Goal: Book appointment/travel/reservation

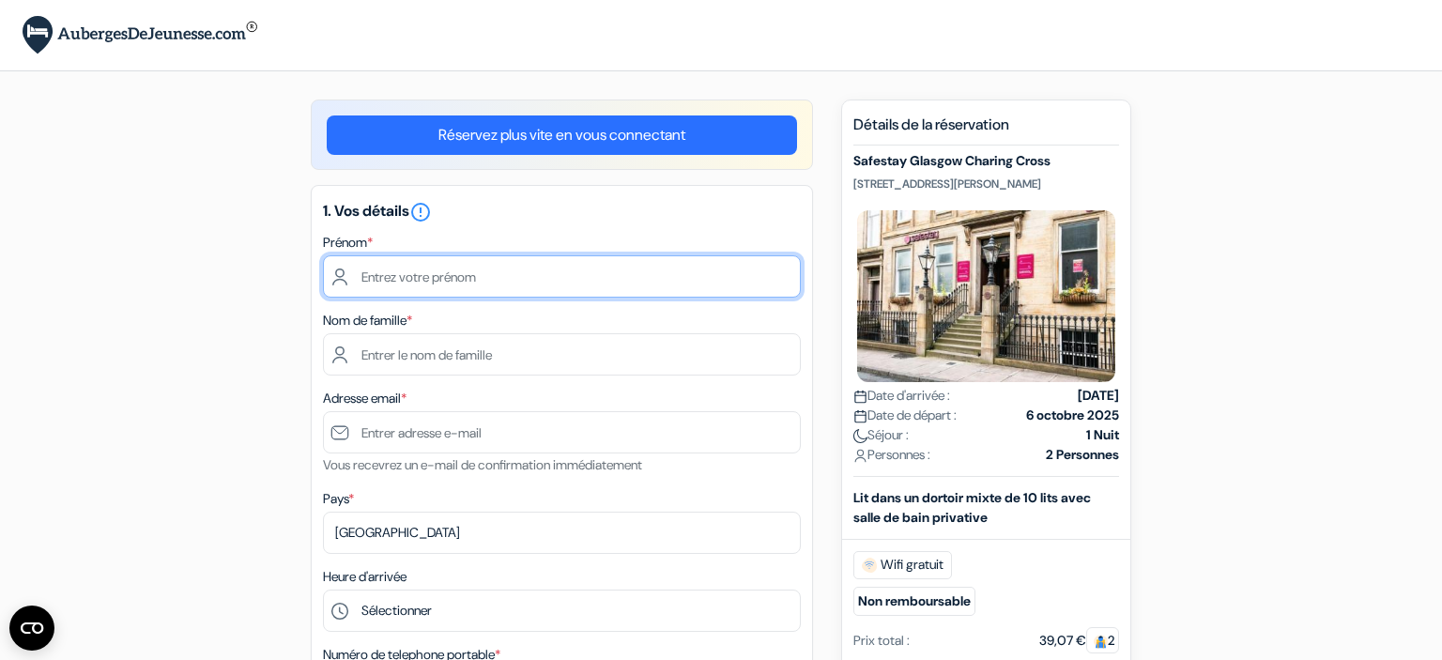
click at [573, 279] on input "text" at bounding box center [562, 276] width 478 height 42
type input "Gaëlle"
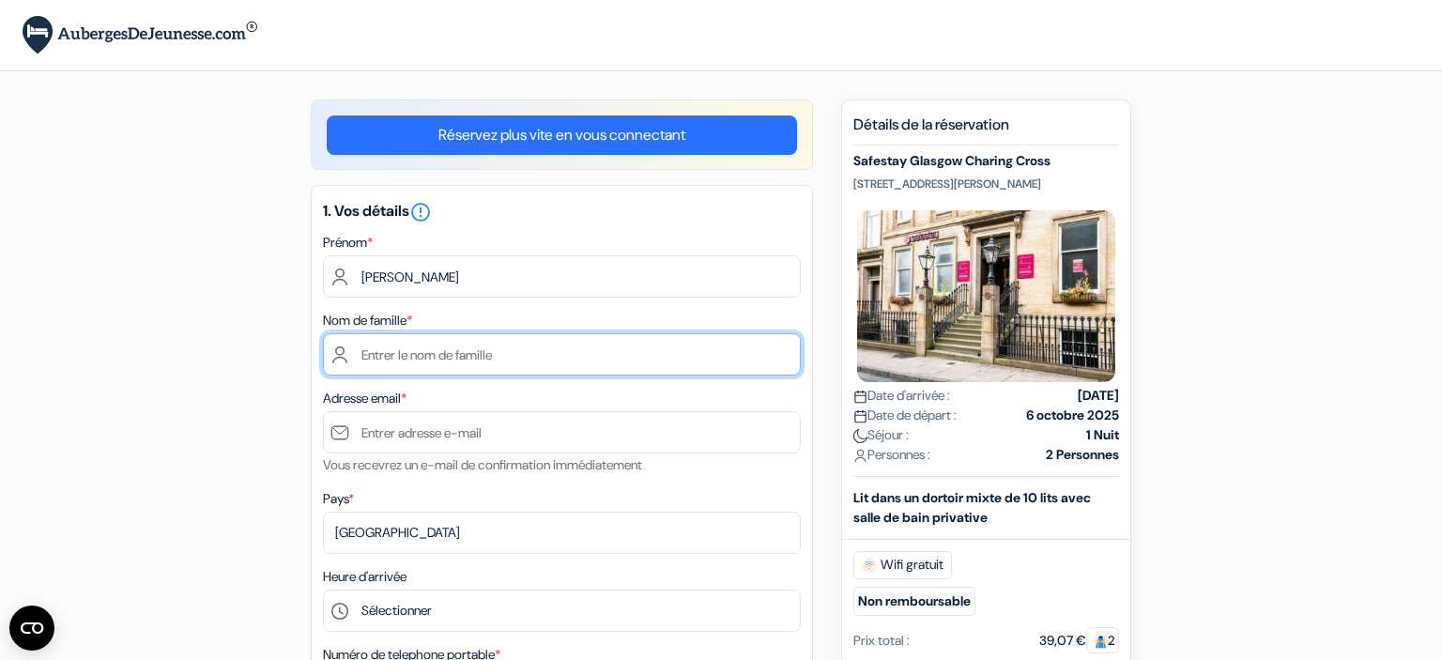
click at [536, 359] on input "text" at bounding box center [562, 354] width 478 height 42
type input "MORIN"
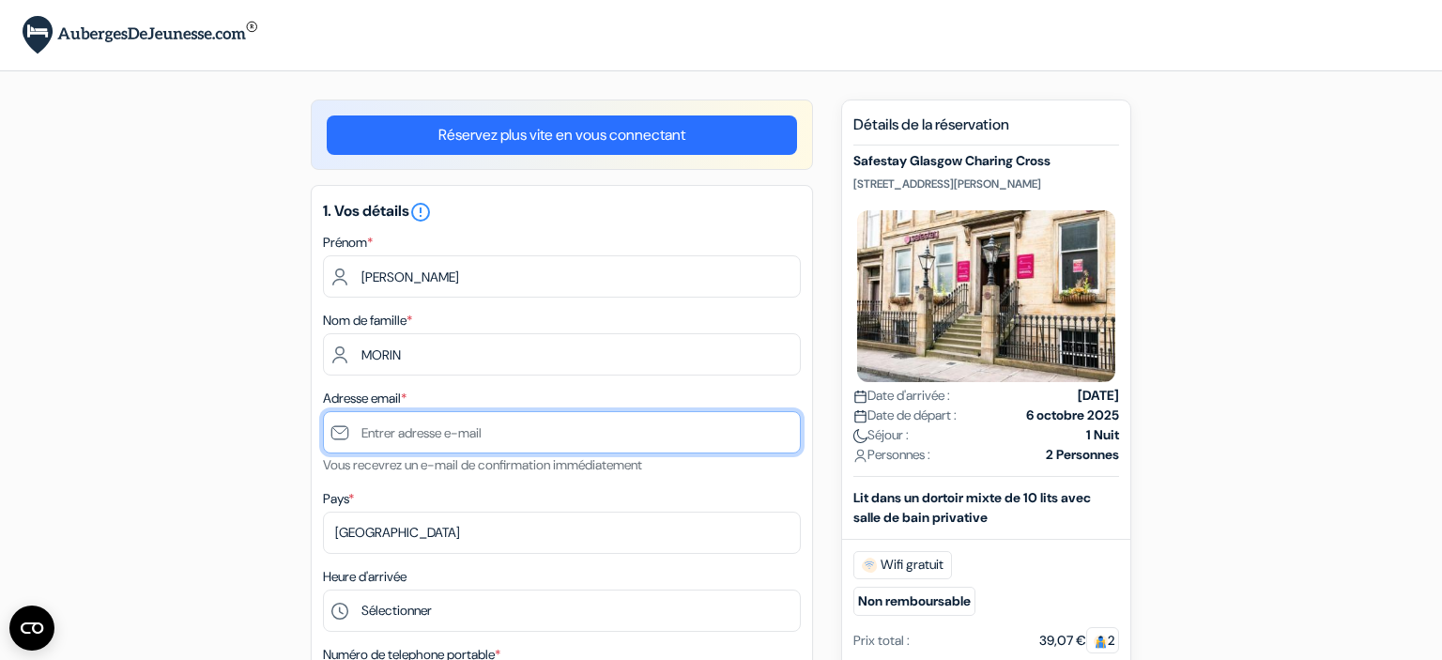
click at [441, 435] on input "text" at bounding box center [562, 432] width 478 height 42
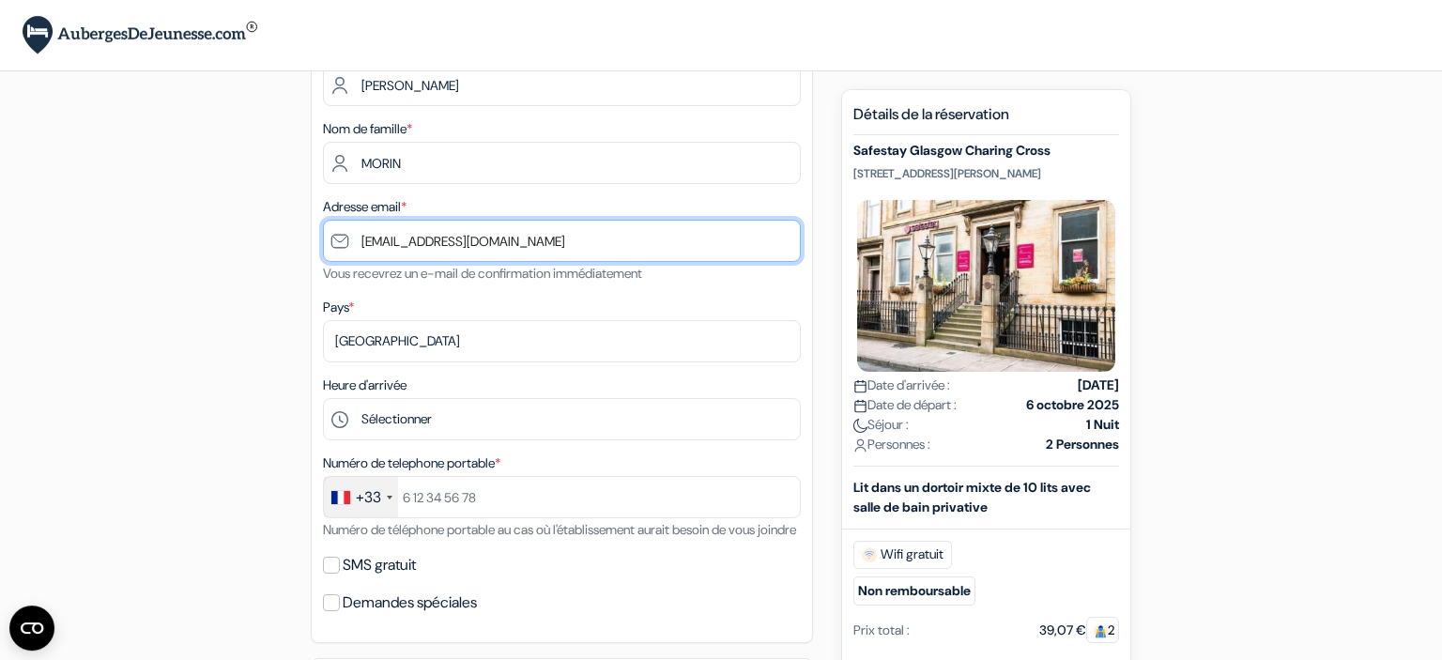
scroll to position [192, 0]
type input "[EMAIL_ADDRESS][DOMAIN_NAME]"
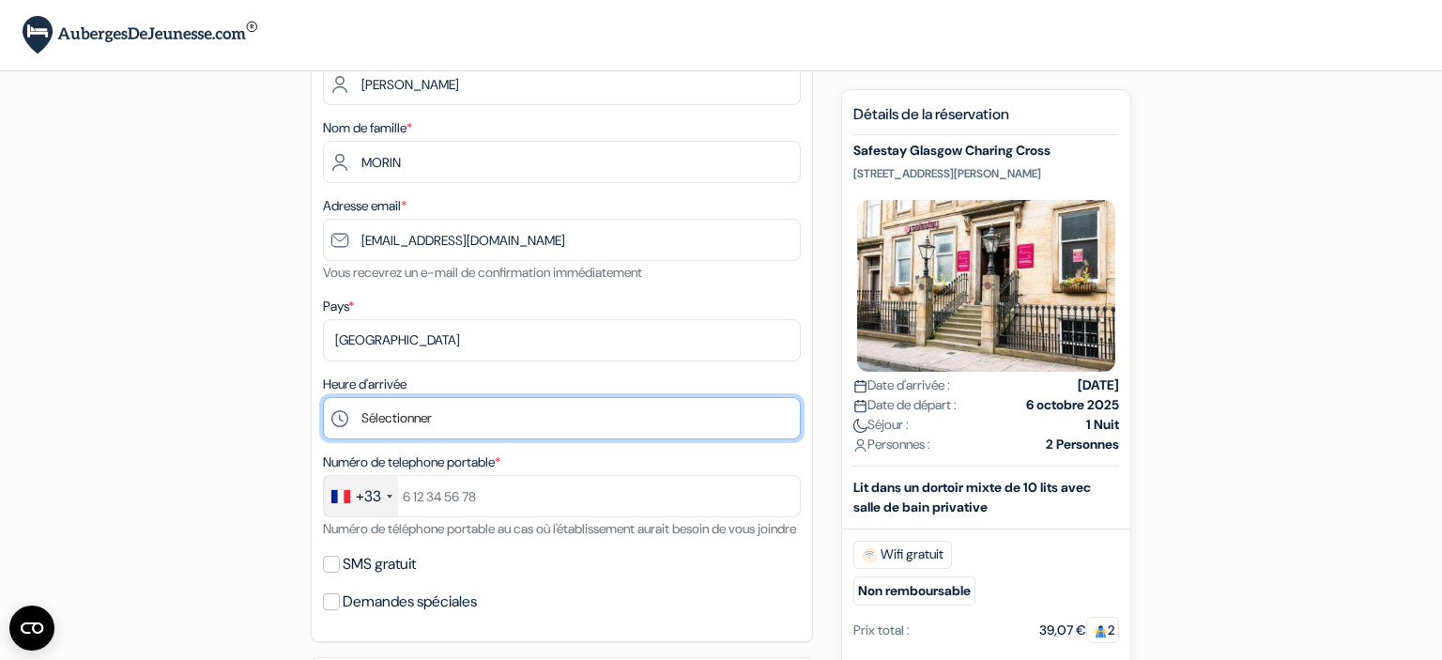
click at [323, 397] on select "Sélectionner 1:00 2:00 3:00 4:00 5:00 6:00 7:00 8:00 9:00 10:00 11:00 12:00 13:…" at bounding box center [562, 418] width 478 height 42
click option "14:00" at bounding box center [0, 0] width 0 height 0
click at [323, 397] on select "Sélectionner 1:00 2:00 3:00 4:00 5:00 6:00 7:00 8:00 9:00 10:00 11:00 12:00 13:…" at bounding box center [562, 418] width 478 height 42
select select "-1"
click option "Sélectionner" at bounding box center [0, 0] width 0 height 0
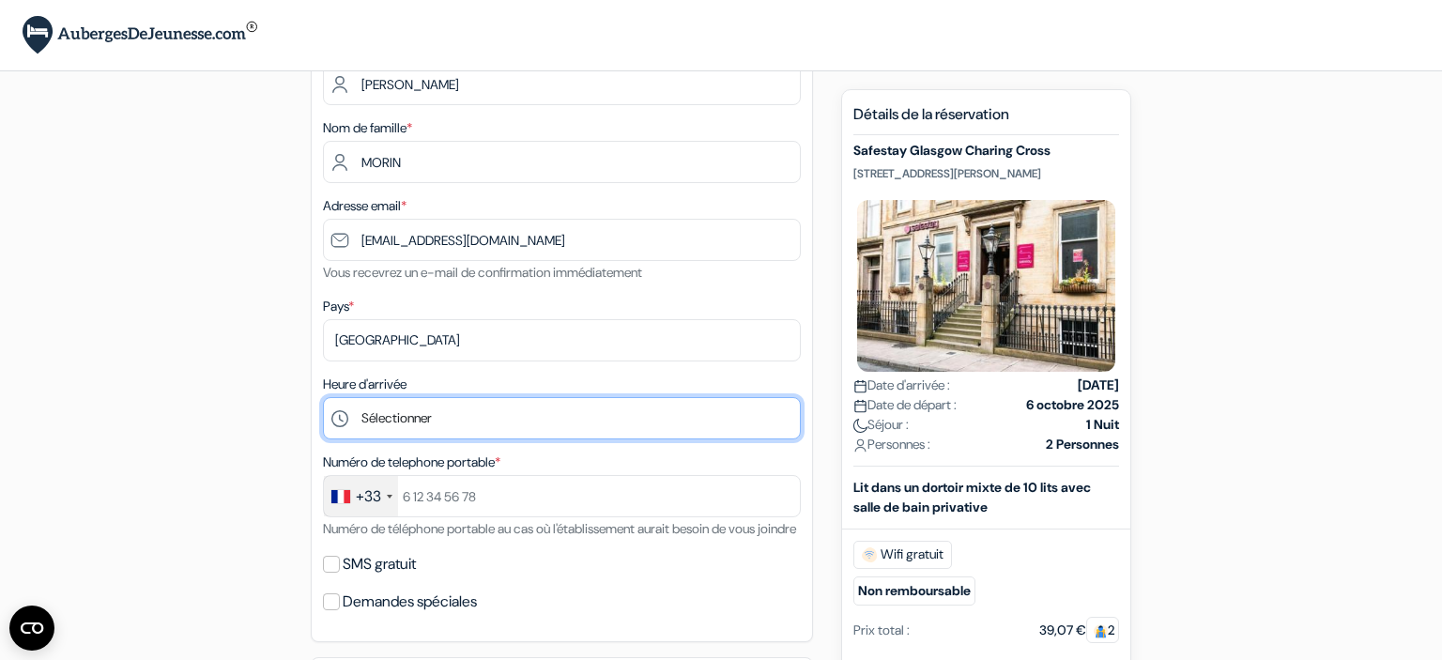
scroll to position [278, 0]
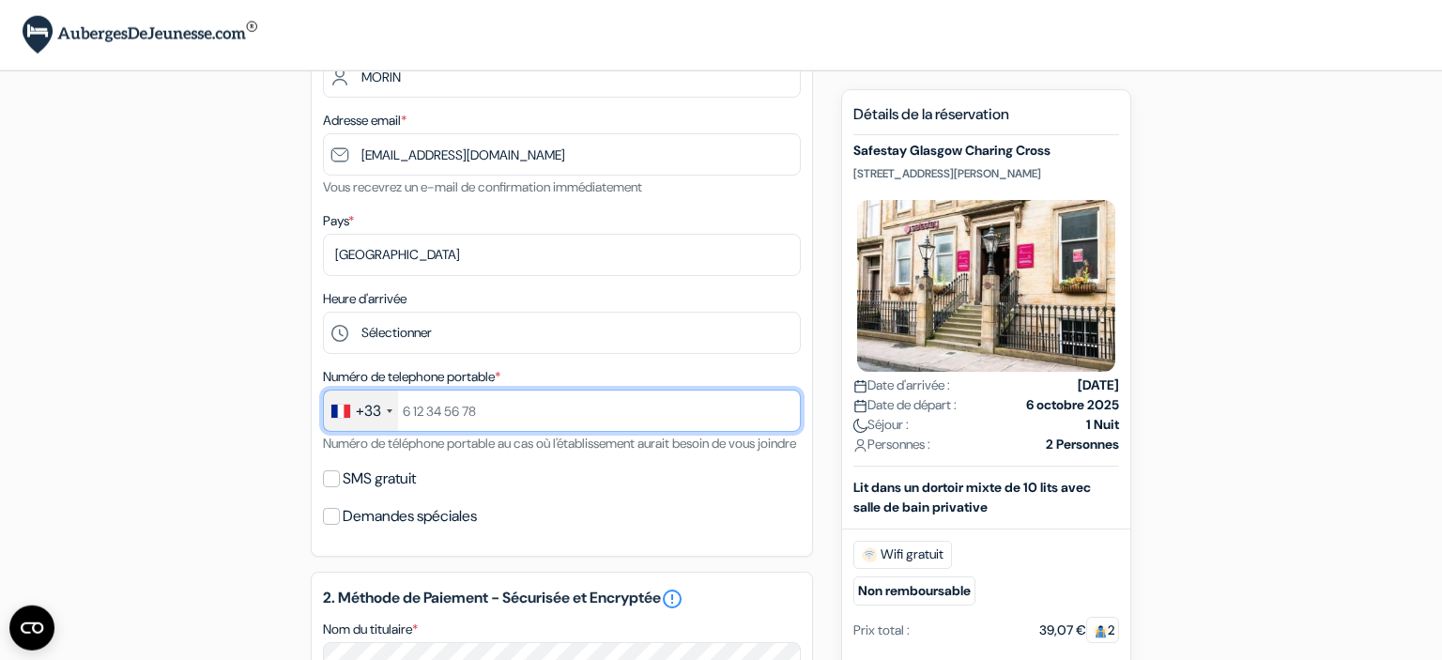
click at [446, 407] on input "text" at bounding box center [562, 411] width 478 height 42
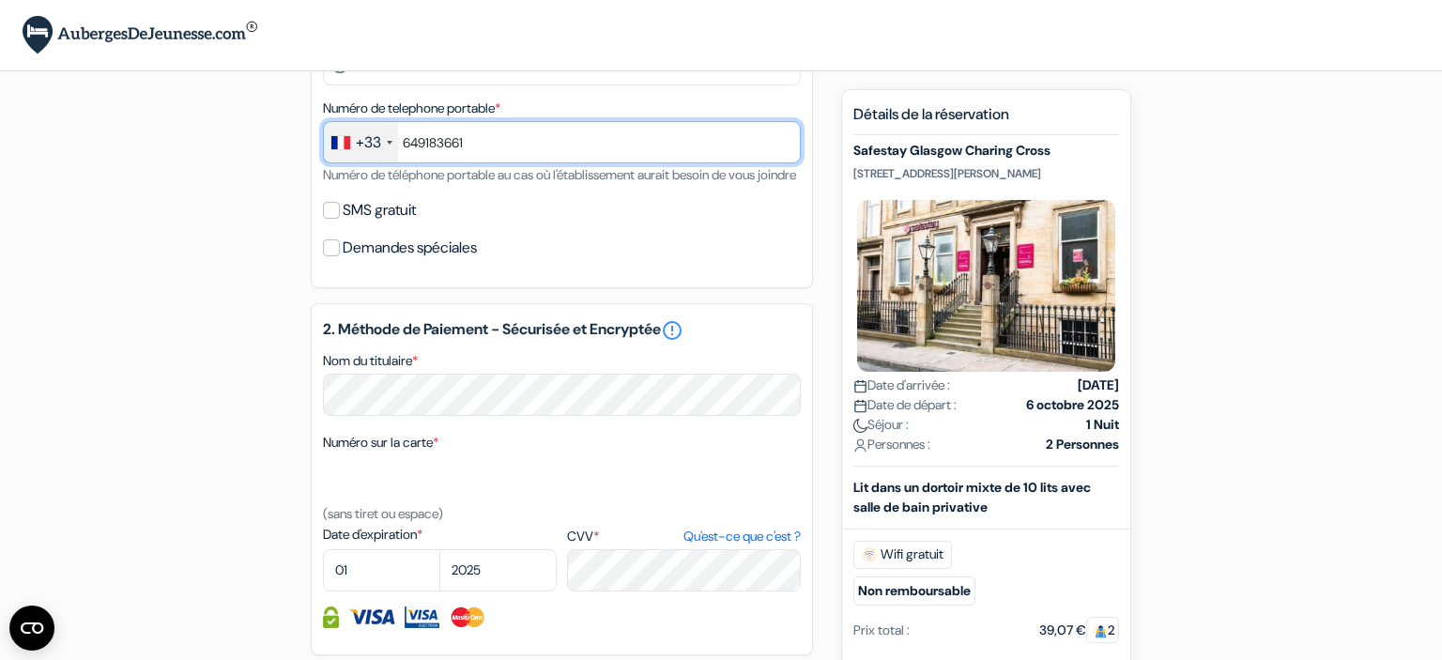
scroll to position [563, 0]
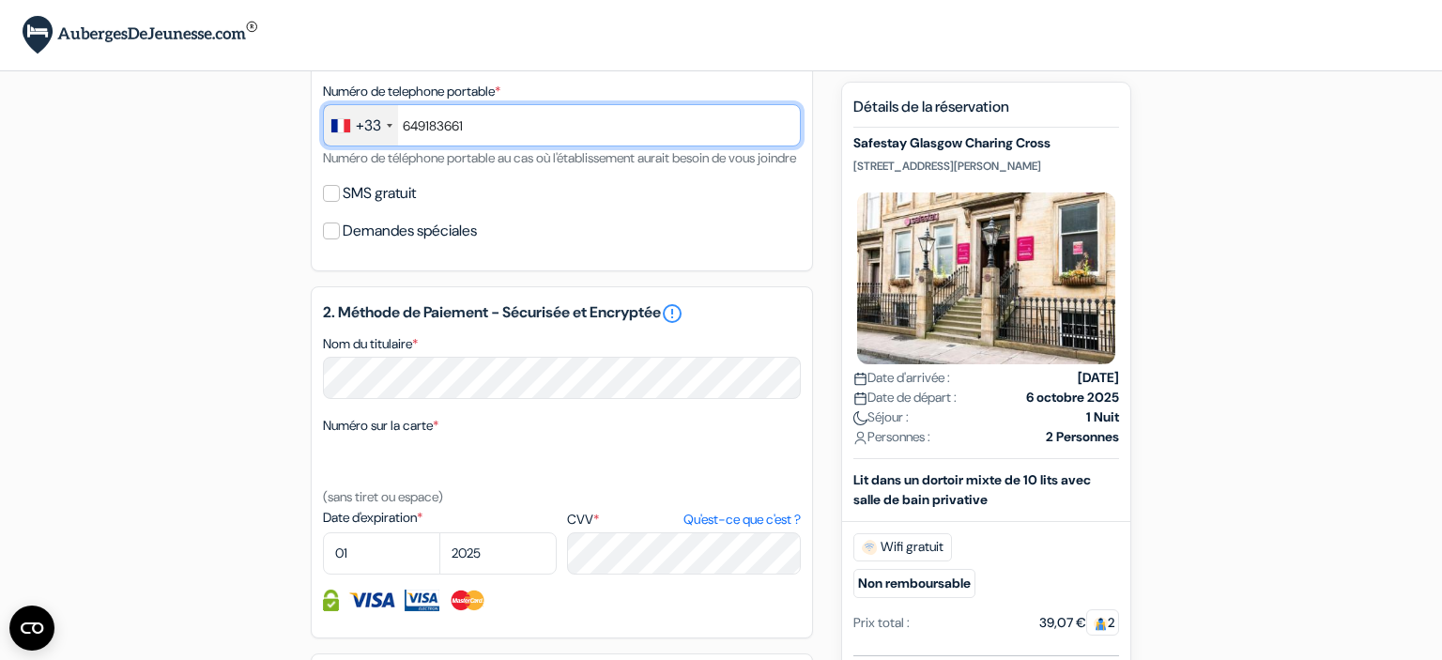
type input "649183661"
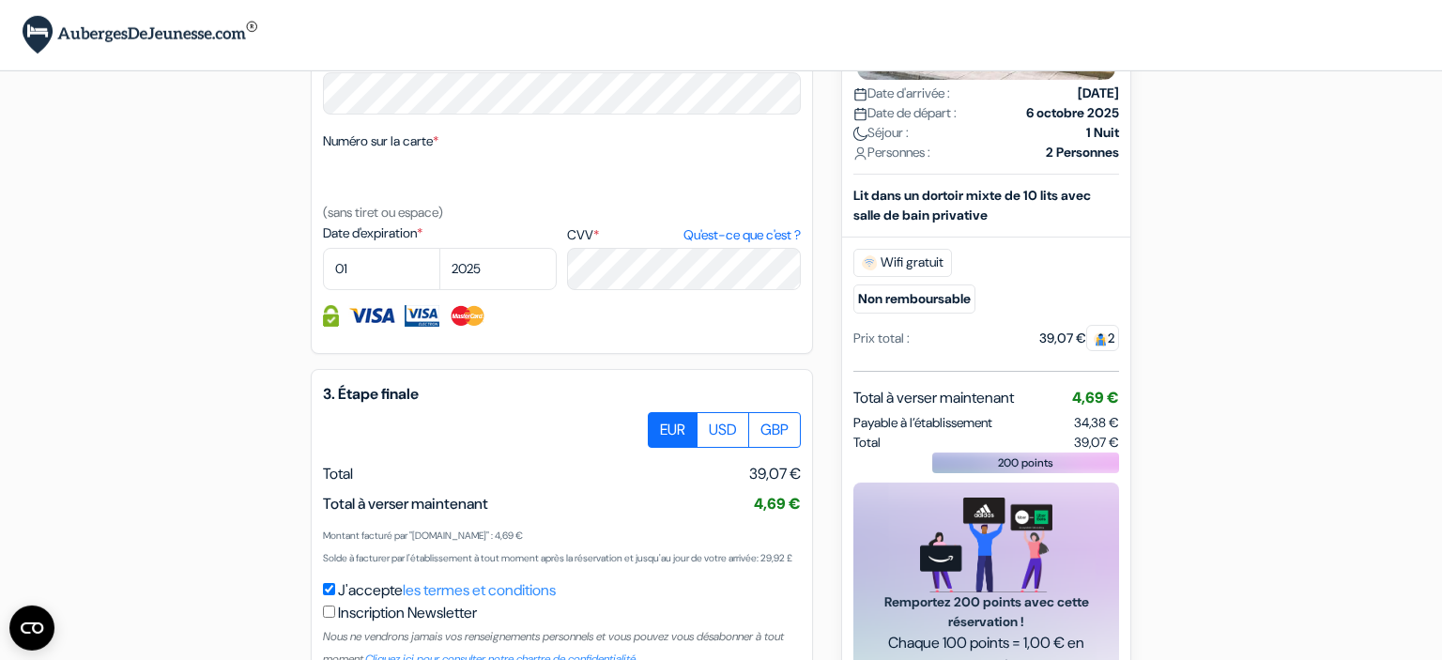
scroll to position [848, 0]
click at [323, 247] on select "01 02 03 04 05 06 07 08 09 10 11 12" at bounding box center [381, 268] width 117 height 42
select select "12"
click option "12" at bounding box center [0, 0] width 0 height 0
click at [439, 247] on select "2025 2026 2027 2028 2029 2030 2031 2032 2033 2034 2035 2036 2037 2038 2039 2040…" at bounding box center [497, 268] width 117 height 42
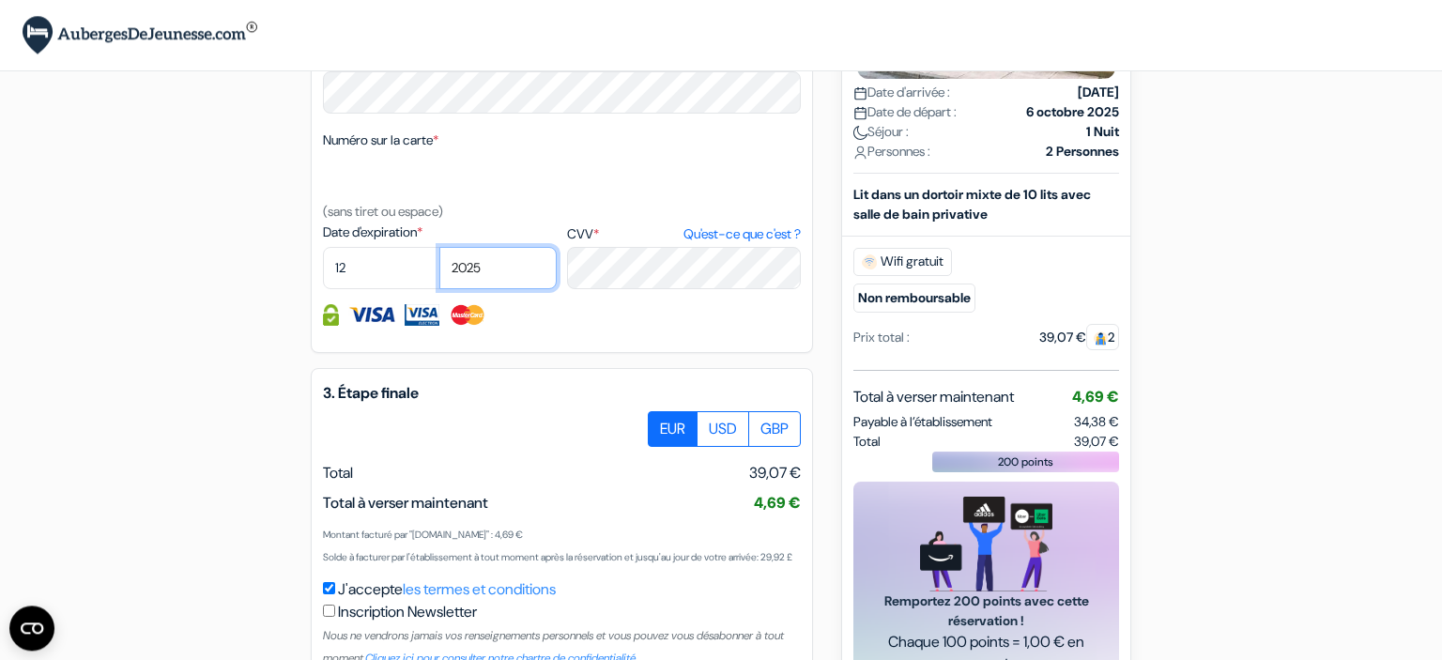
select select "2027"
click option "2027" at bounding box center [0, 0] width 0 height 0
click at [622, 353] on div "2. Méthode de Paiement - Sécurisée et Encryptée error_outline Nom du titulaire …" at bounding box center [562, 177] width 502 height 352
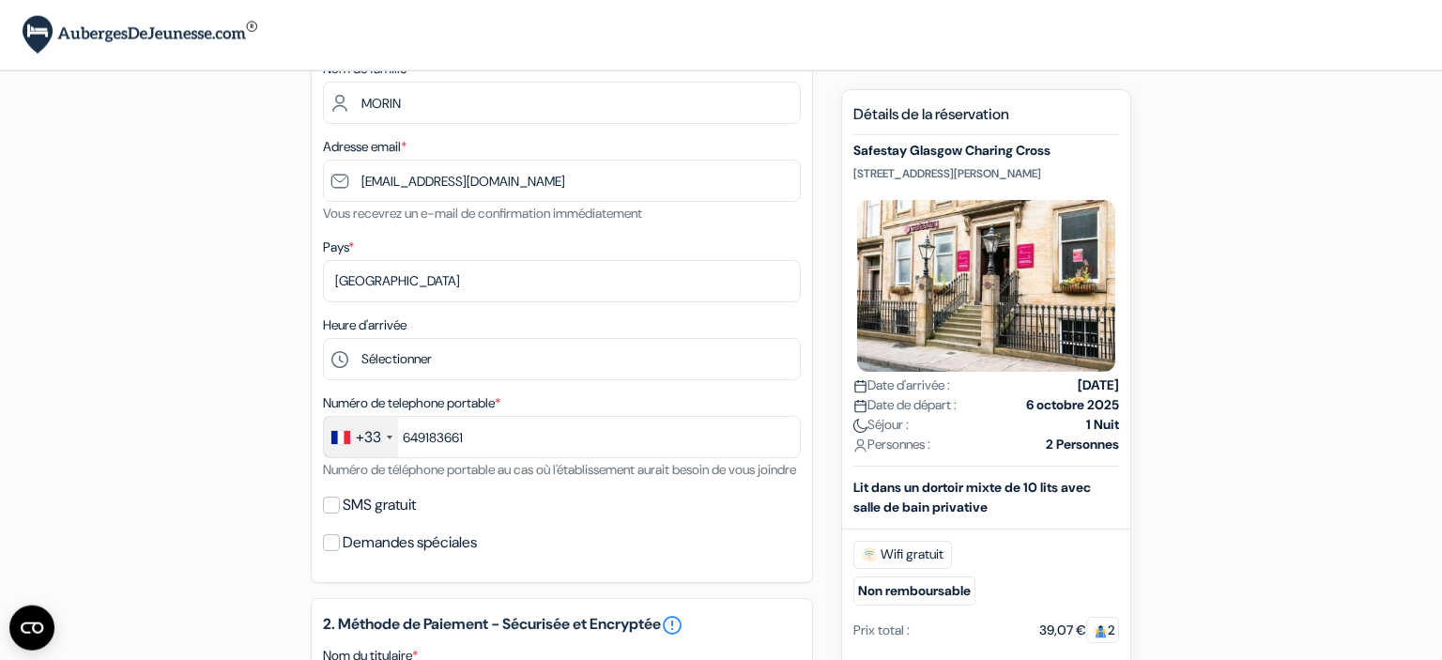
scroll to position [0, 0]
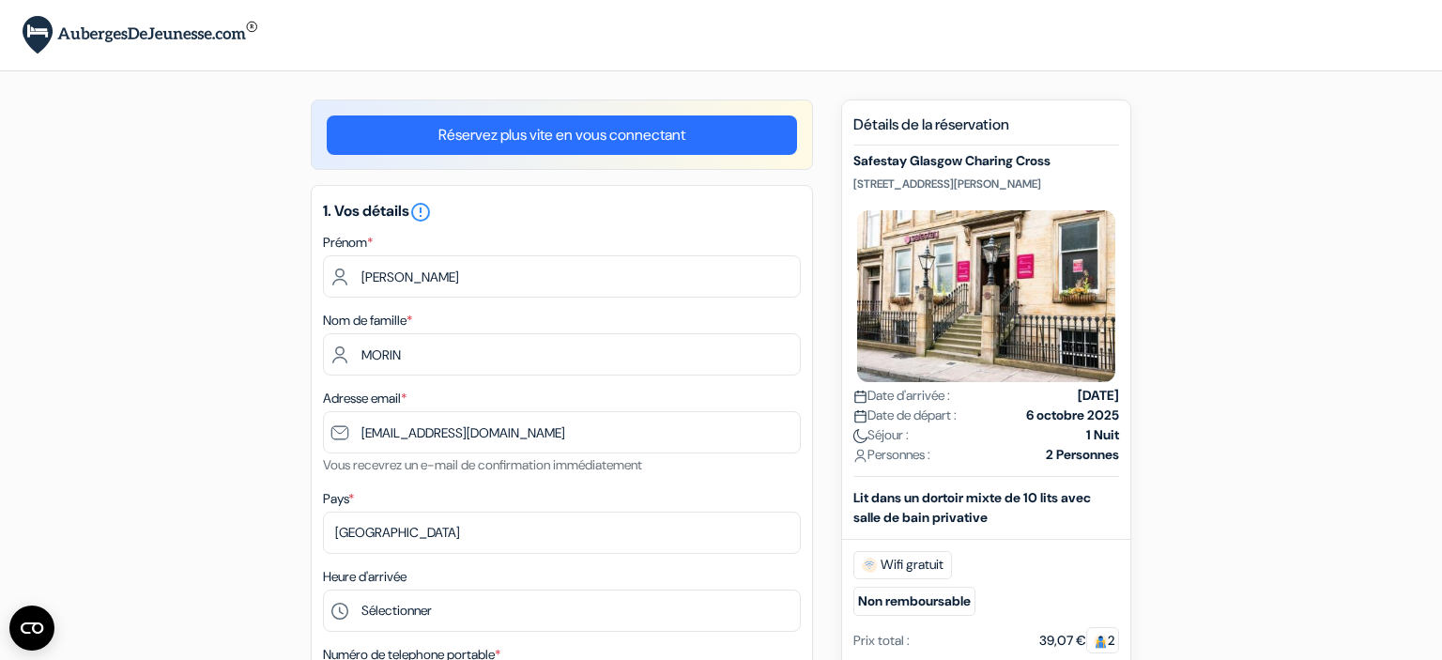
click at [460, 137] on link "Réservez plus vite en vous connectant" at bounding box center [562, 134] width 470 height 39
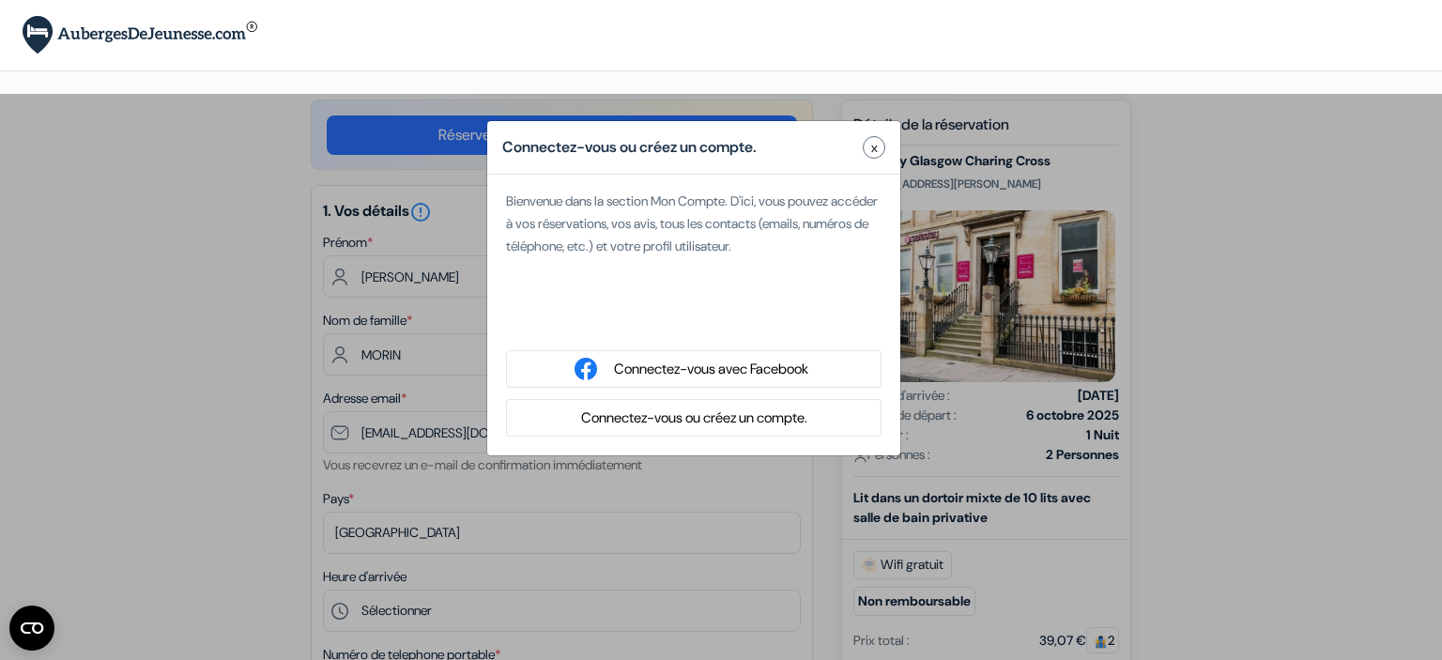
click at [642, 323] on div "Se connecter avec Google. S'ouvre dans un nouvel onglet." at bounding box center [693, 319] width 375 height 41
select select
type input "6 49 18 36 61"
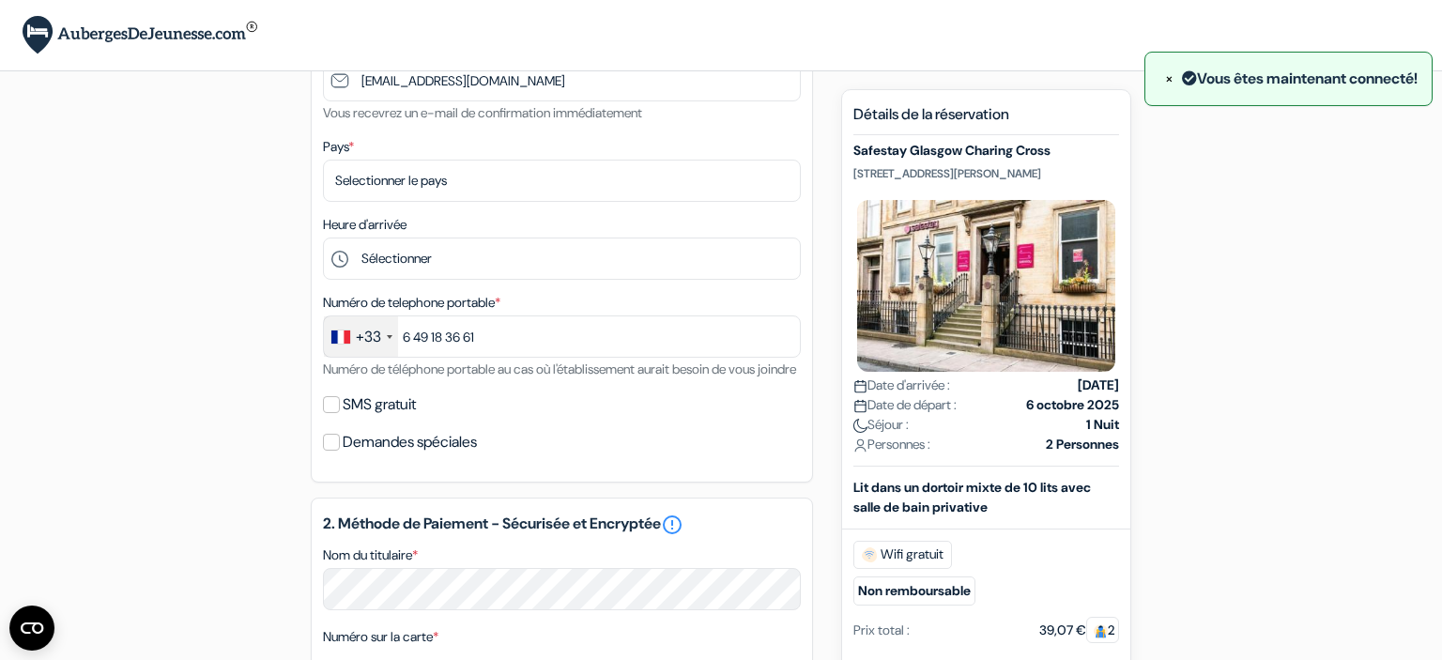
scroll to position [283, 0]
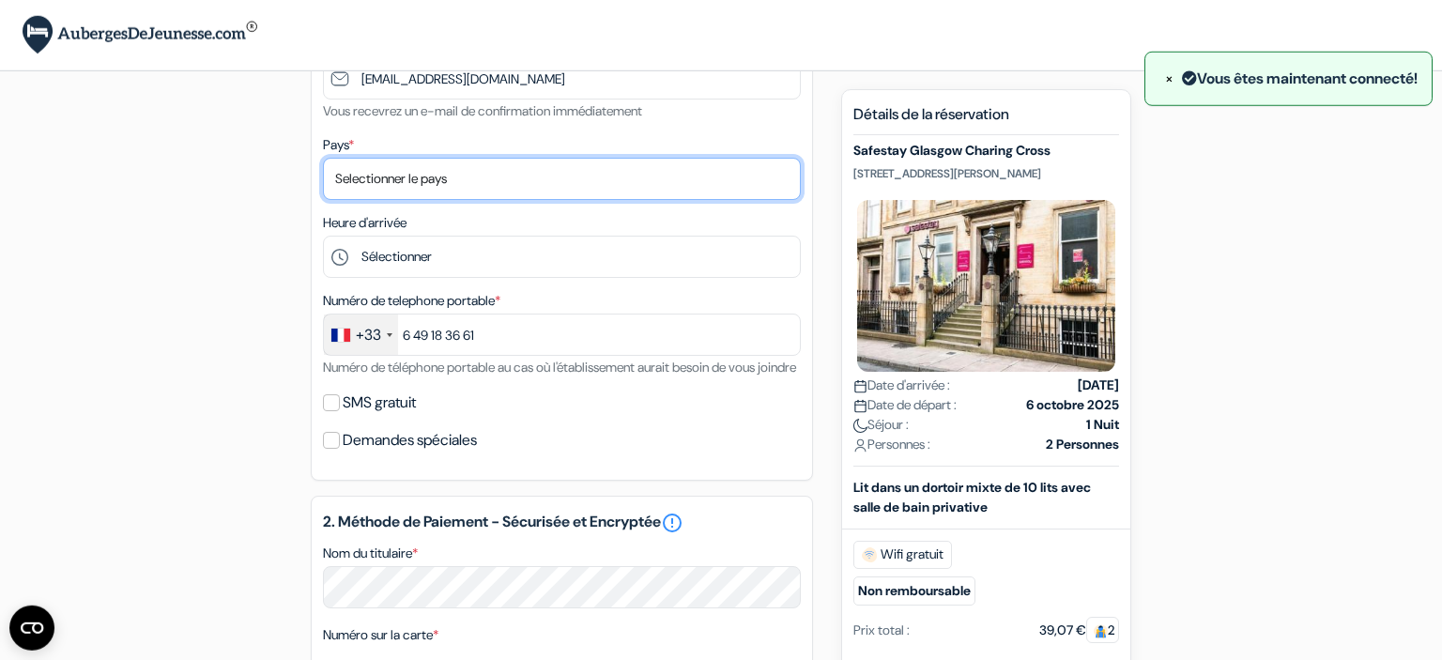
click at [323, 158] on select "Selectionner le pays Abkhazie Afghanistan Afrique Du sud Albanie Algérie Allema…" at bounding box center [562, 179] width 478 height 42
select select "67"
click option "France" at bounding box center [0, 0] width 0 height 0
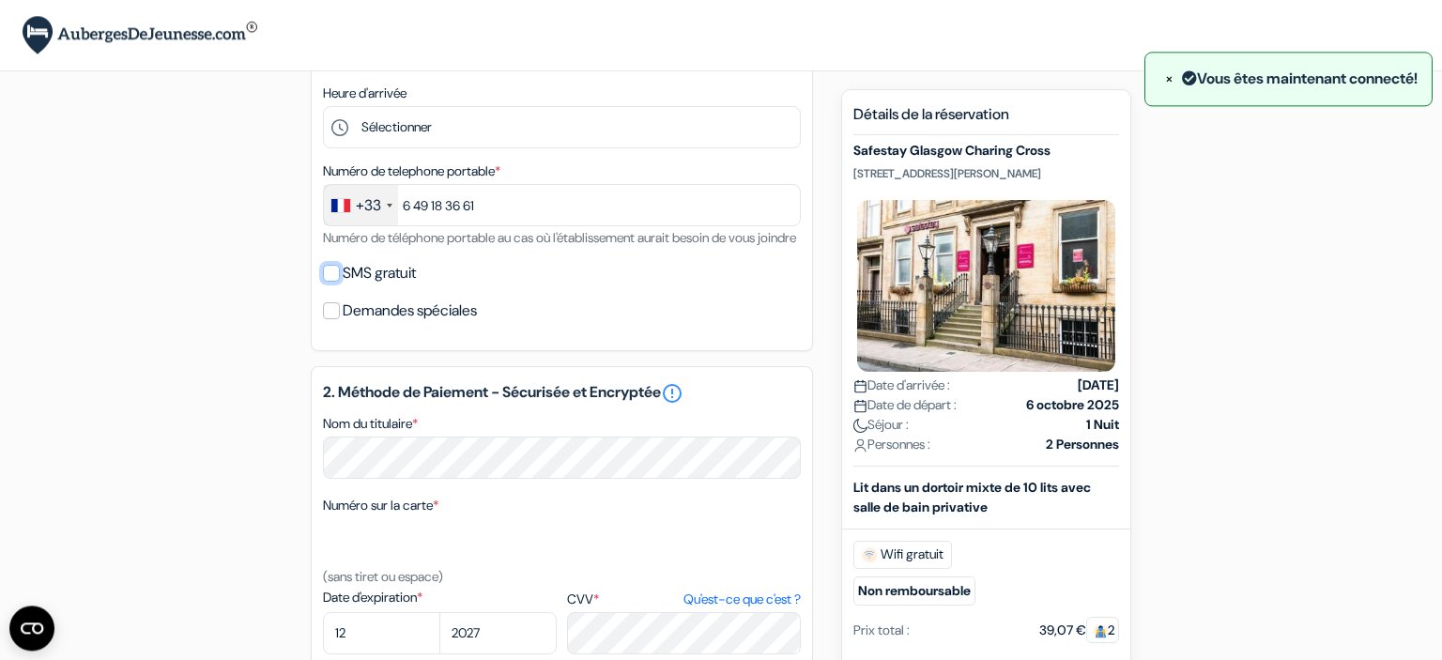
click at [330, 282] on input "SMS gratuit" at bounding box center [331, 273] width 17 height 17
checkbox input "true"
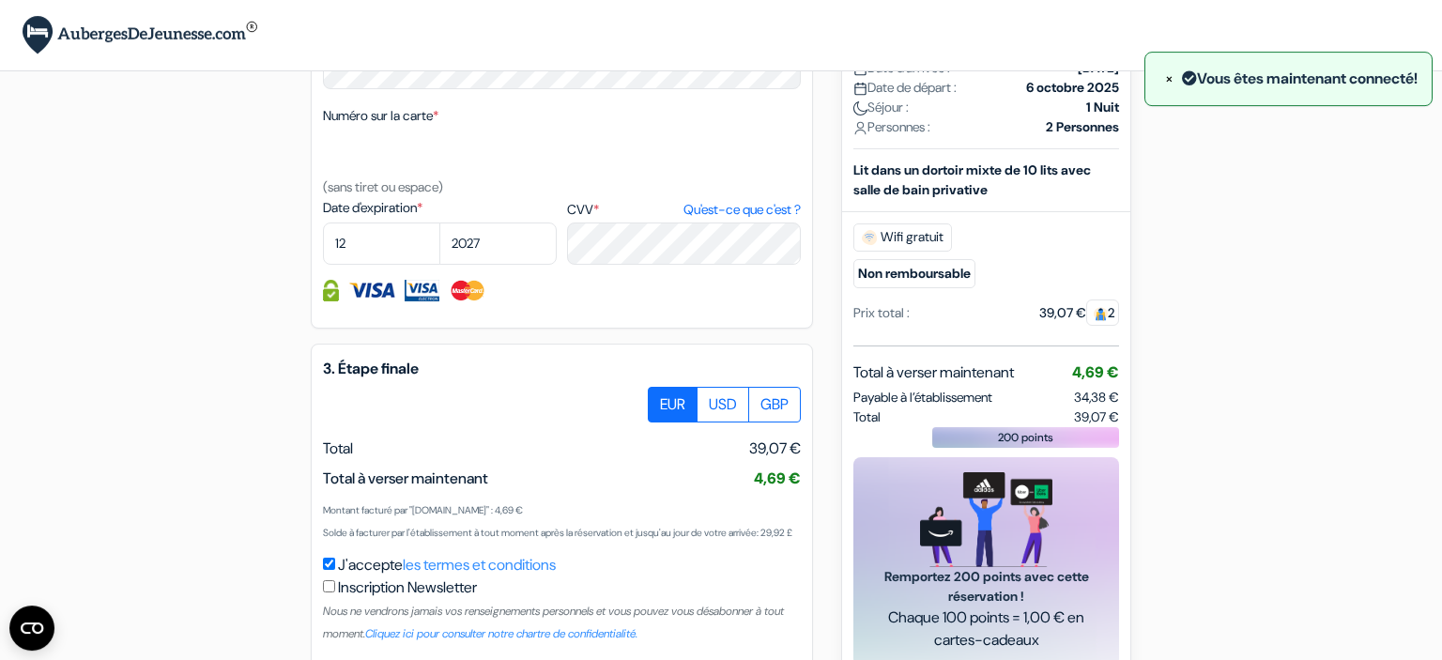
scroll to position [1001, 0]
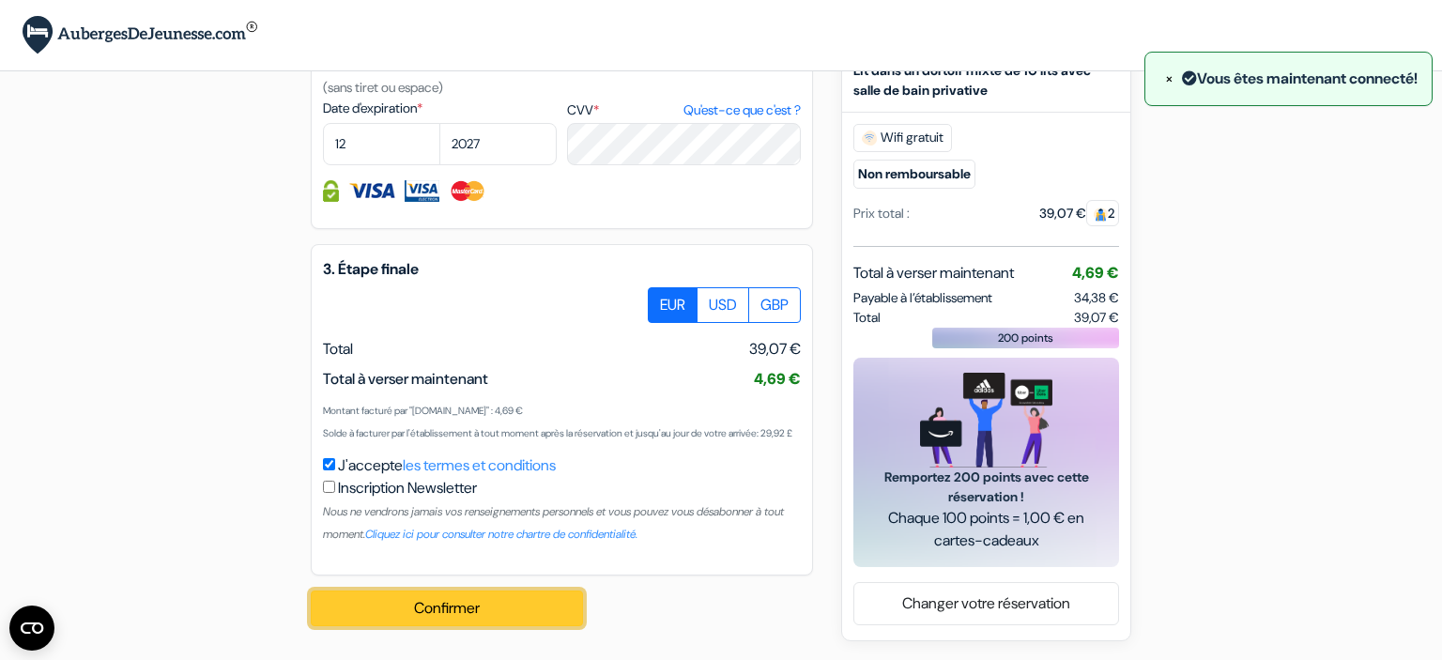
click at [455, 600] on button "Confirmer Loading..." at bounding box center [447, 608] width 272 height 36
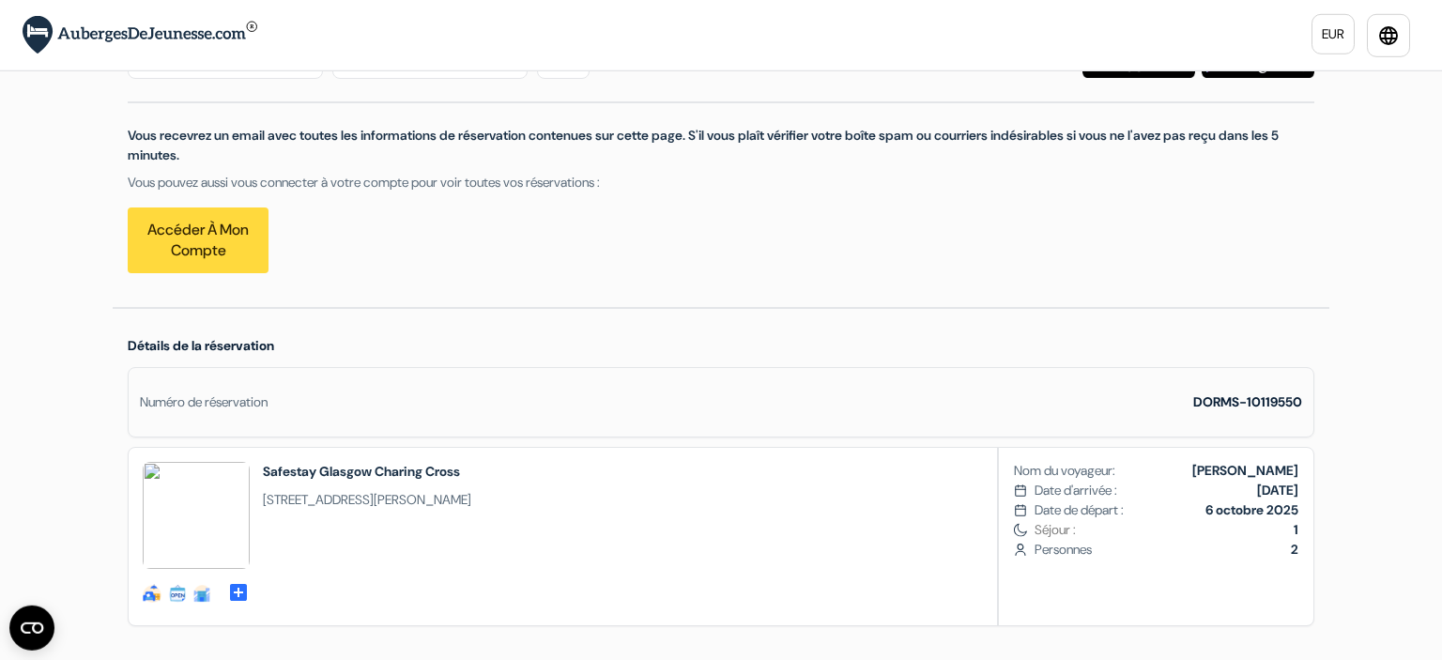
scroll to position [112, 0]
